Goal: Find specific page/section: Find specific page/section

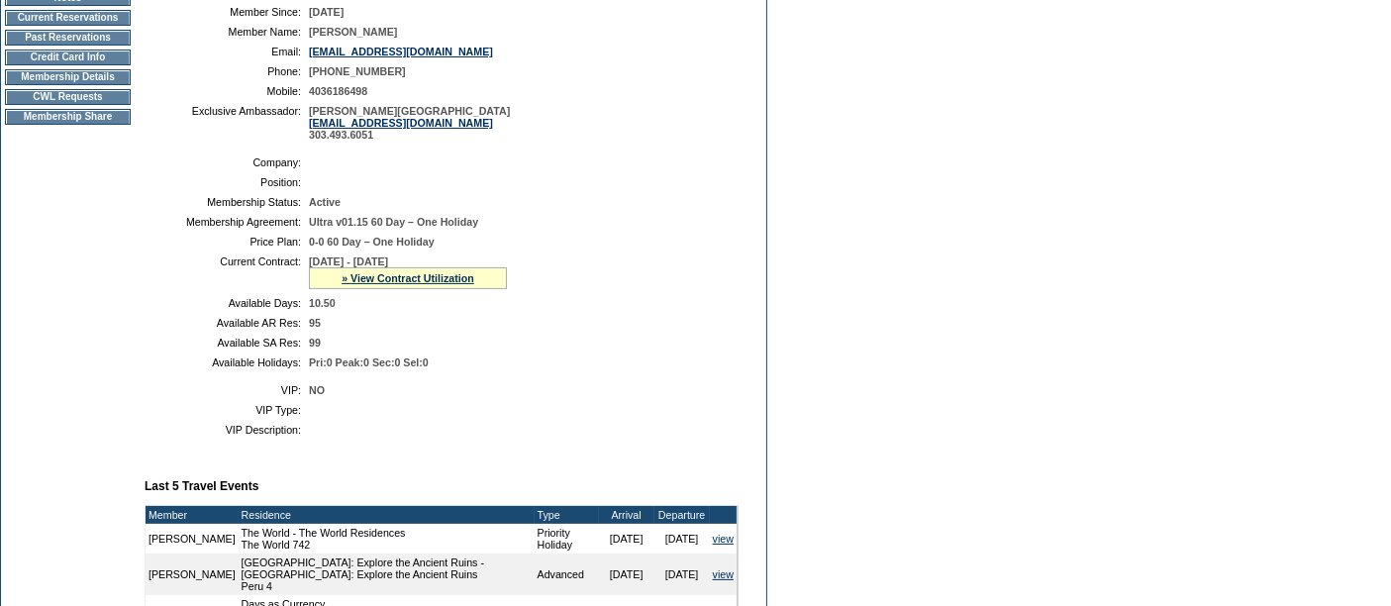
scroll to position [325, 0]
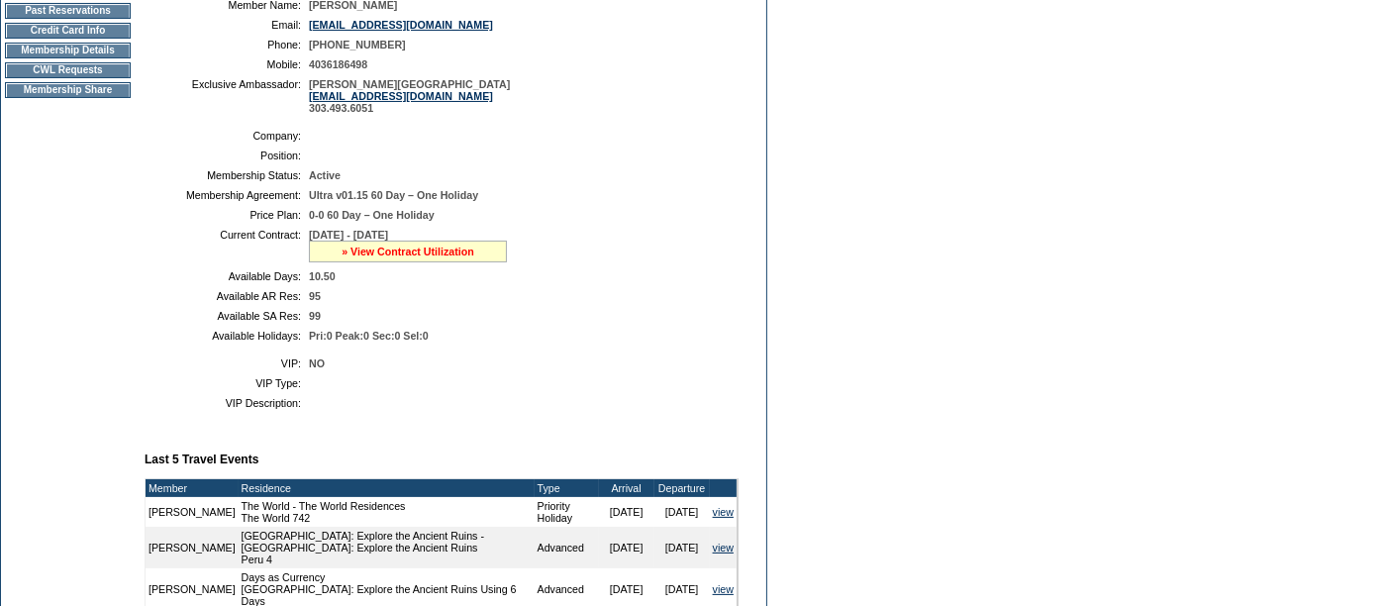
click at [364, 251] on link "» View Contract Utilization" at bounding box center [408, 252] width 133 height 12
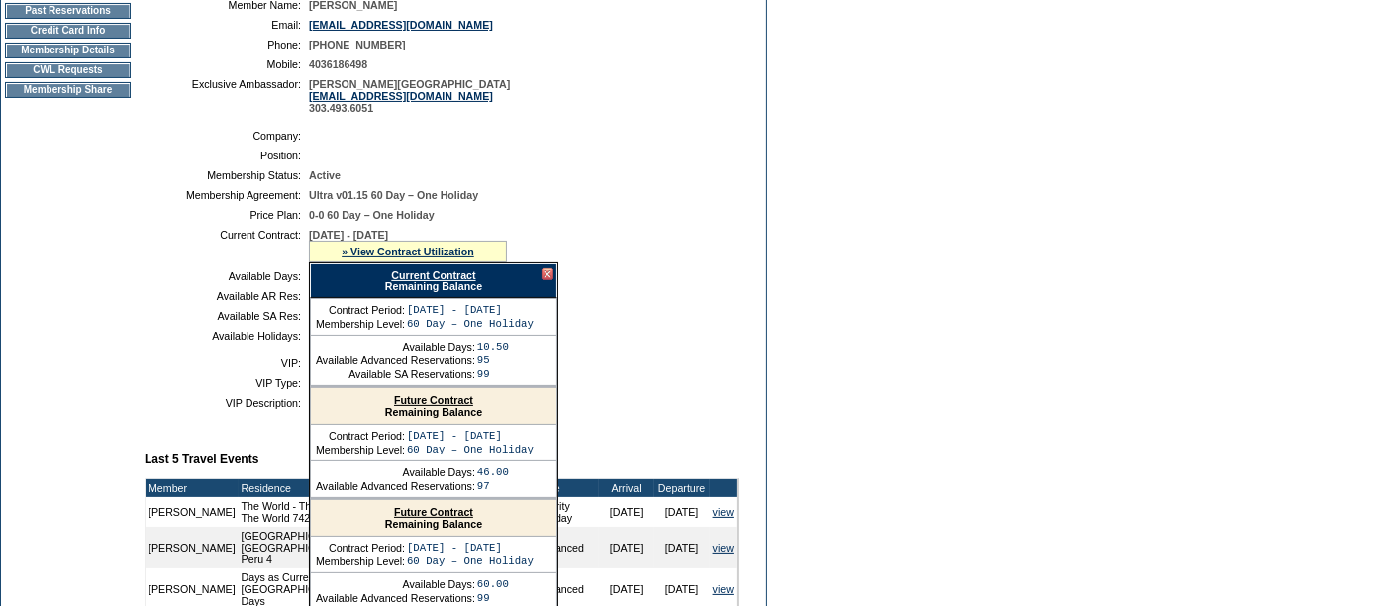
click at [449, 275] on link "Current Contract" at bounding box center [433, 275] width 84 height 12
click at [53, 232] on td "Dashboard Personal Info Business Info Address Info Web Access Notes Current Res…" at bounding box center [68, 472] width 134 height 1214
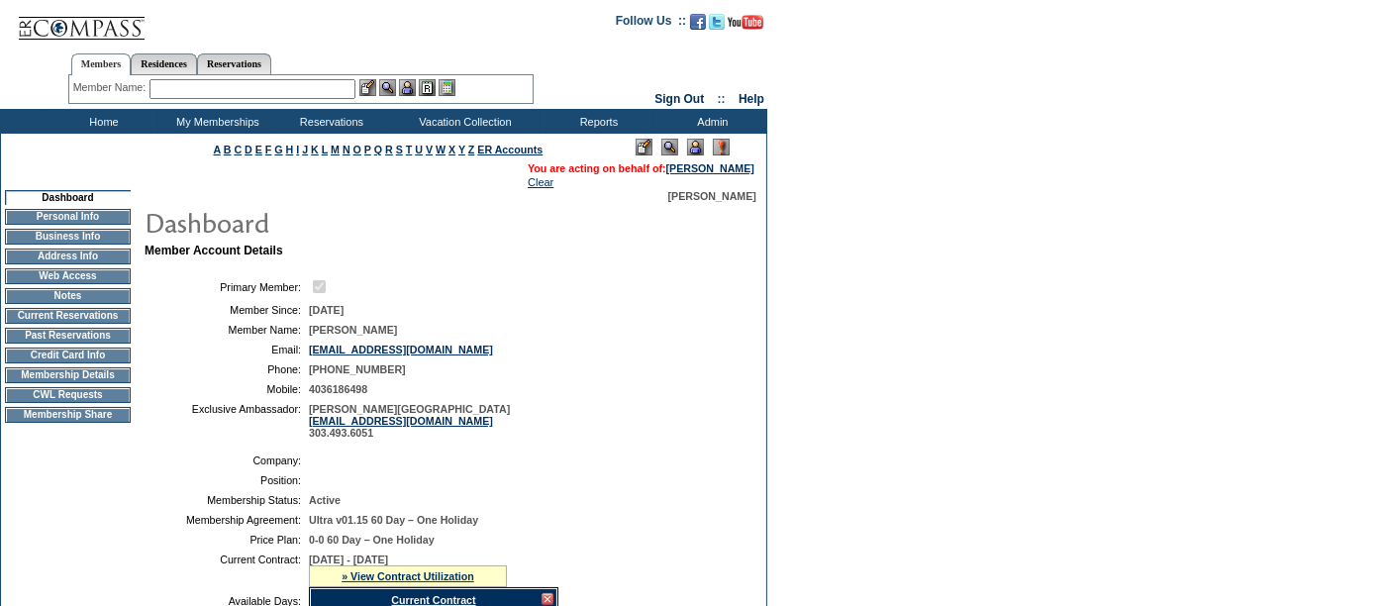
click at [226, 84] on input "text" at bounding box center [252, 89] width 206 height 20
paste input "Kanovsky"
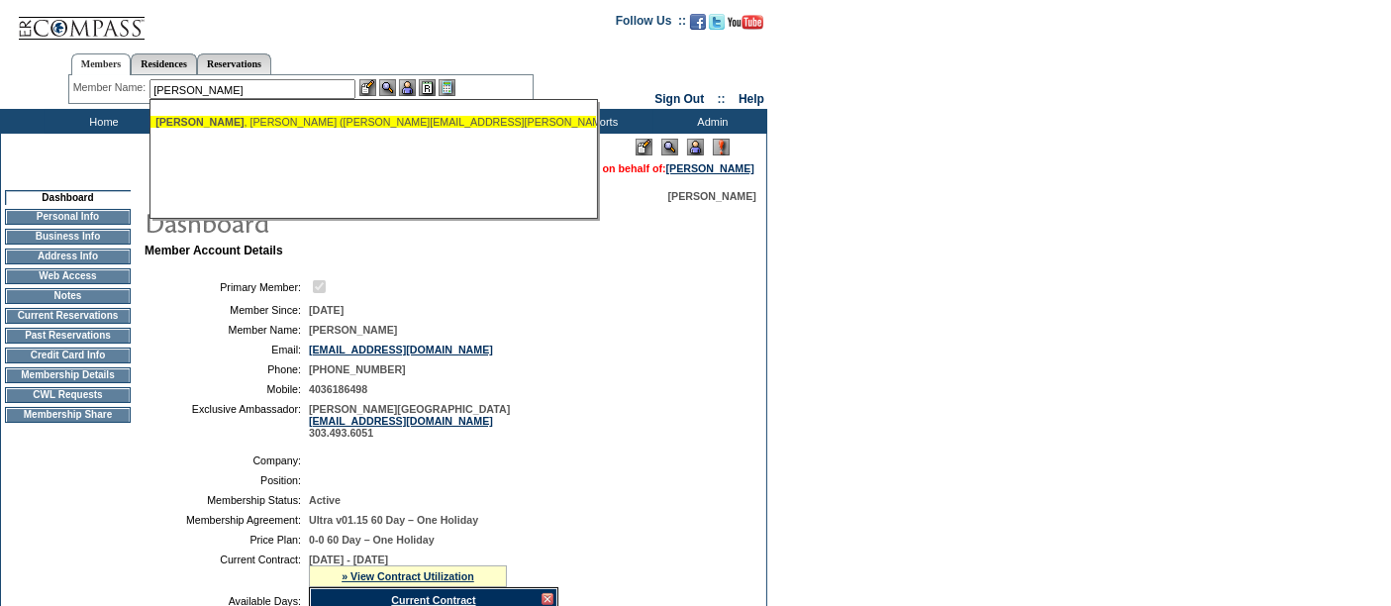
click at [243, 117] on div "Kanovsky , Michael (michael.kanovsky@skyenergy.ca)" at bounding box center [373, 122] width 436 height 12
type input "Kanovsky, Michael (michael.kanovsky@skyenergy.ca)"
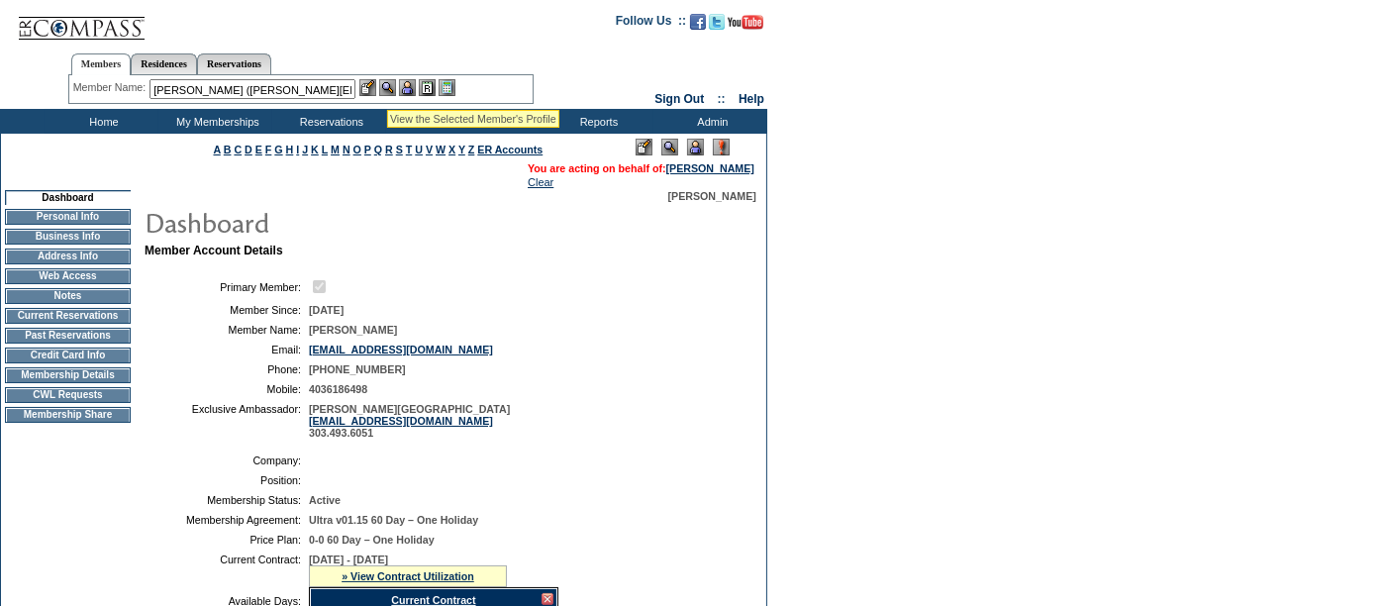
click at [387, 84] on img at bounding box center [387, 87] width 17 height 17
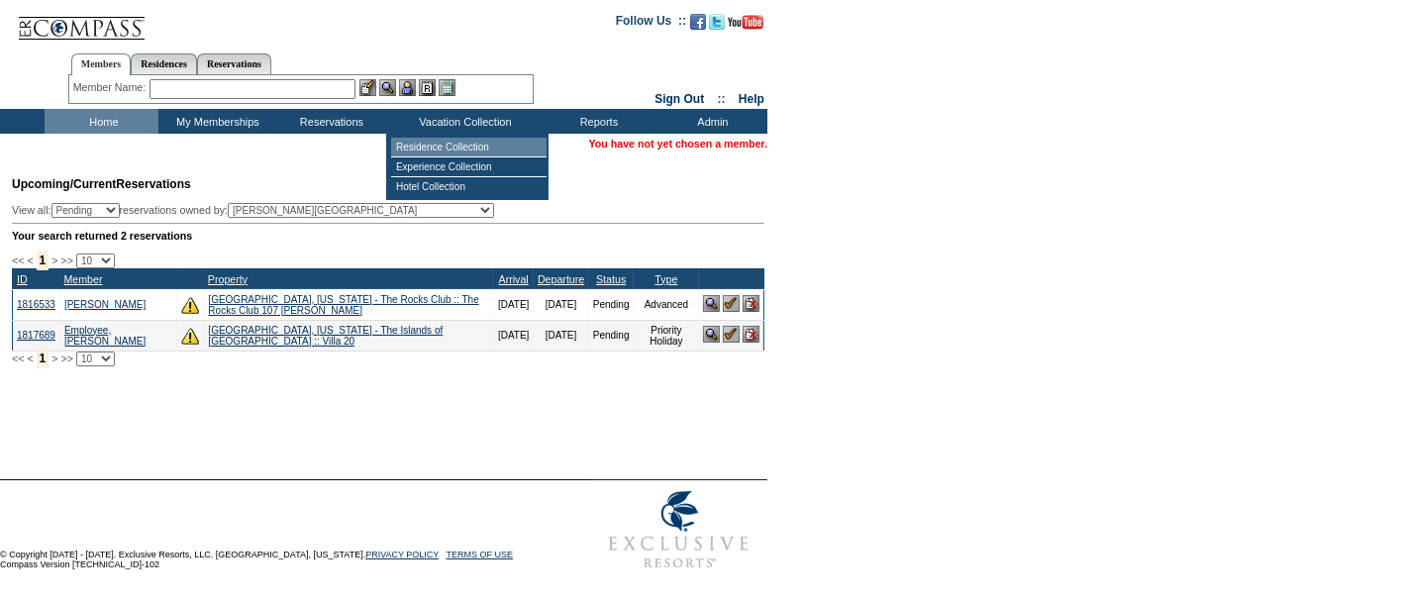
click at [433, 144] on td "Residence Collection" at bounding box center [468, 148] width 155 height 20
